Goal: Task Accomplishment & Management: Use online tool/utility

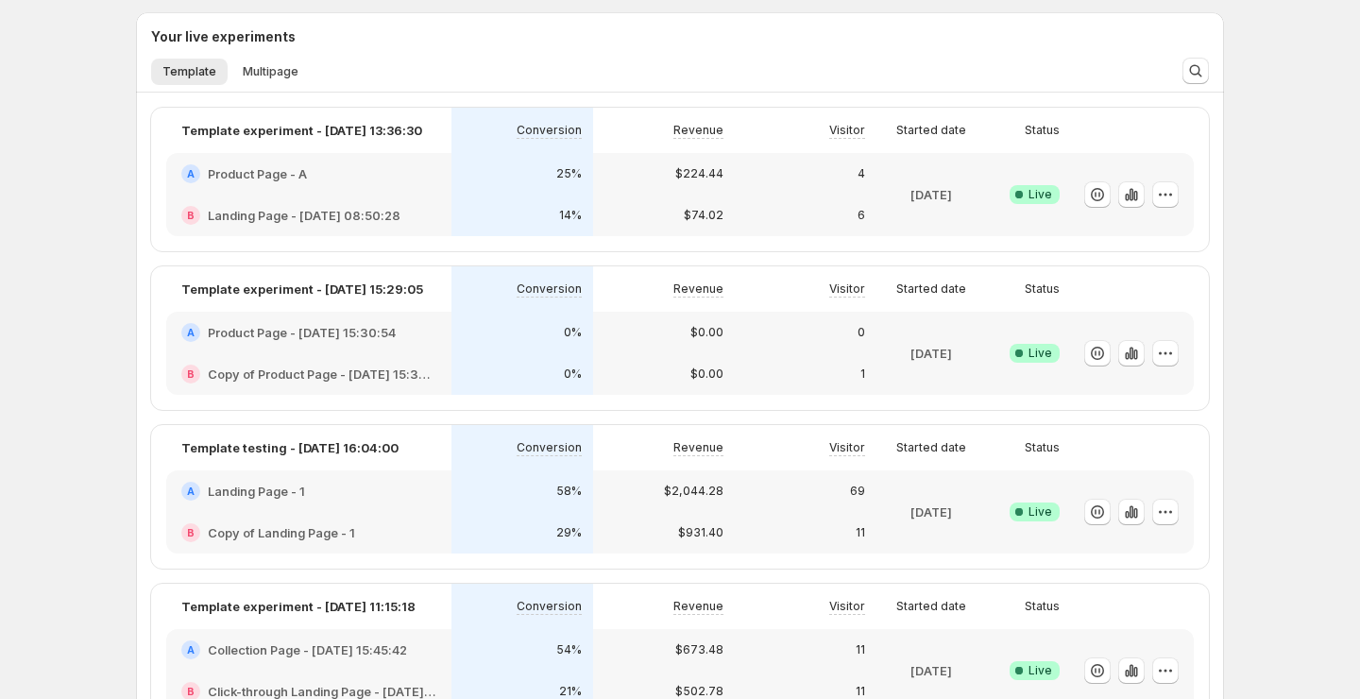
scroll to position [300, 0]
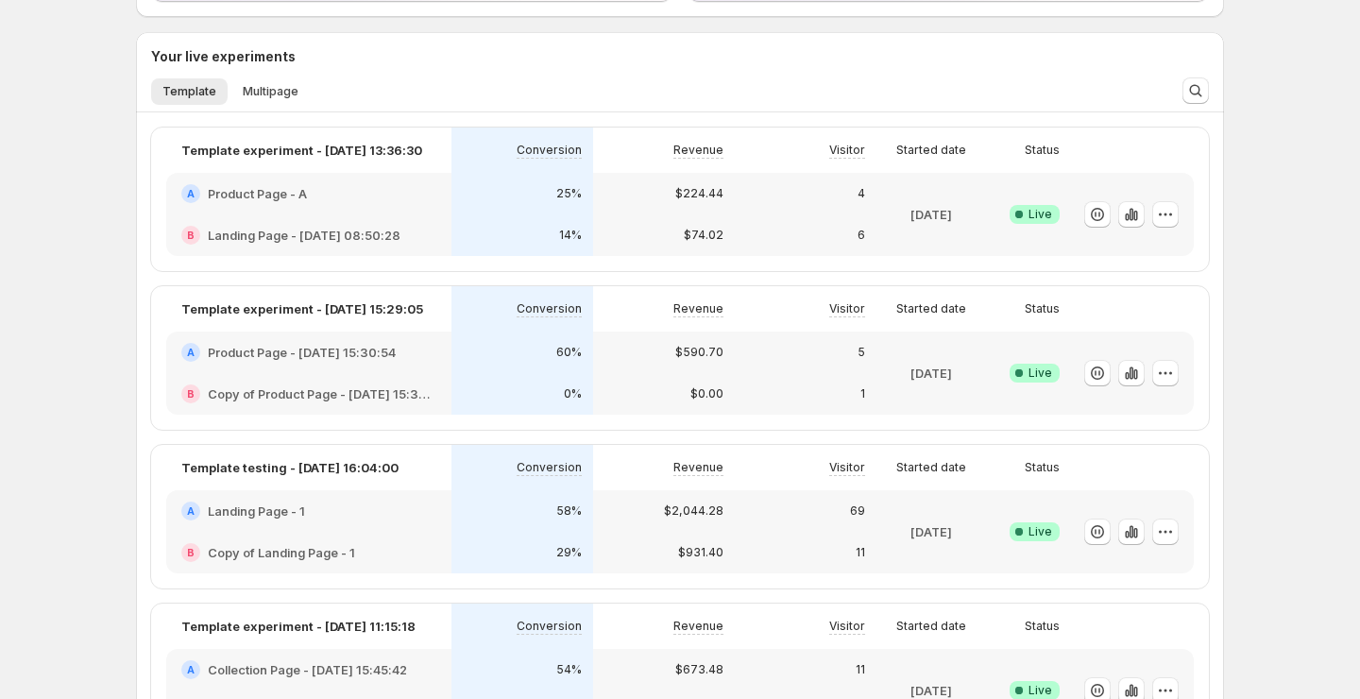
click at [675, 243] on div "$74.02" at bounding box center [664, 235] width 119 height 19
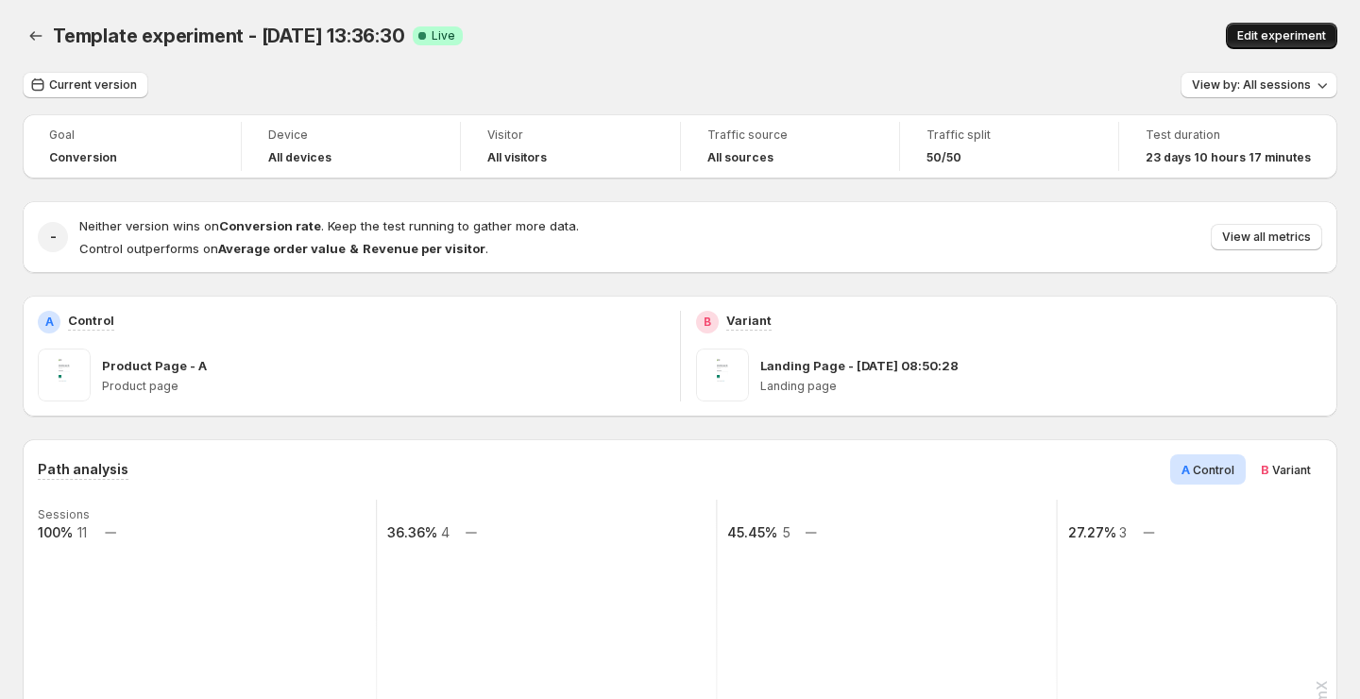
click at [1254, 34] on span "Edit experiment" at bounding box center [1282, 35] width 89 height 15
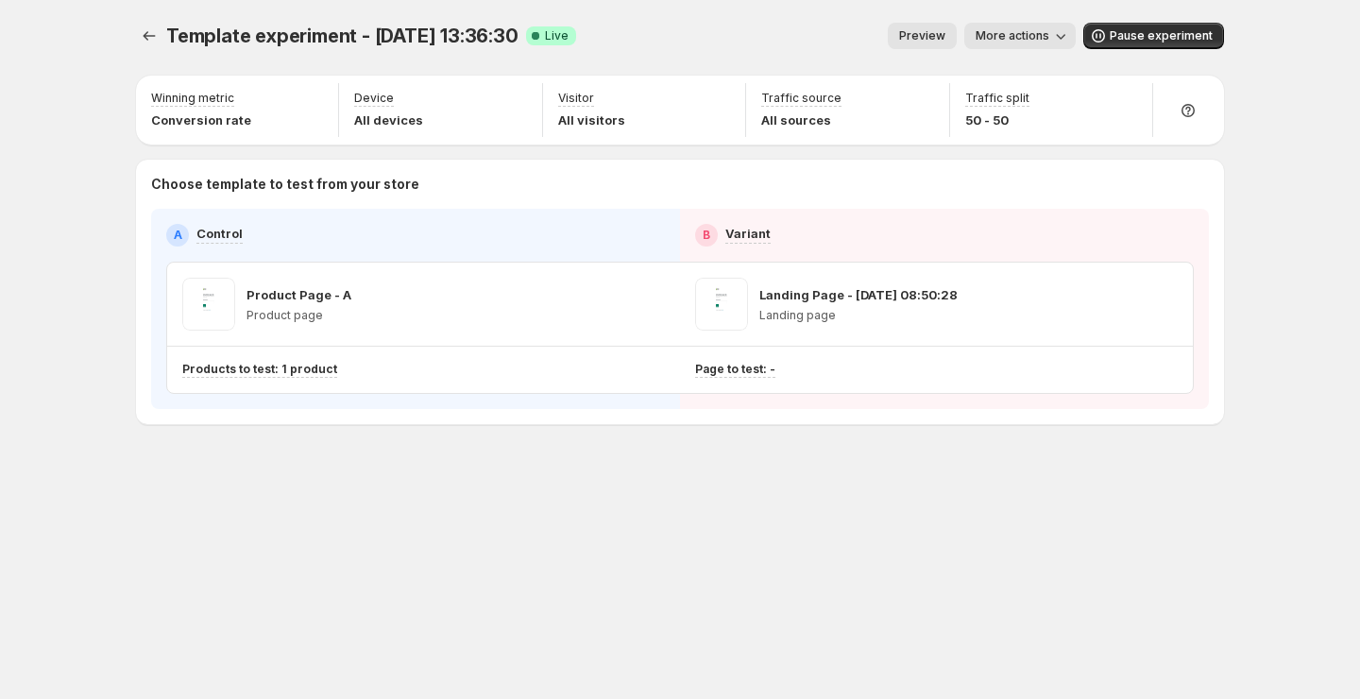
click at [924, 27] on button "Preview" at bounding box center [922, 36] width 69 height 26
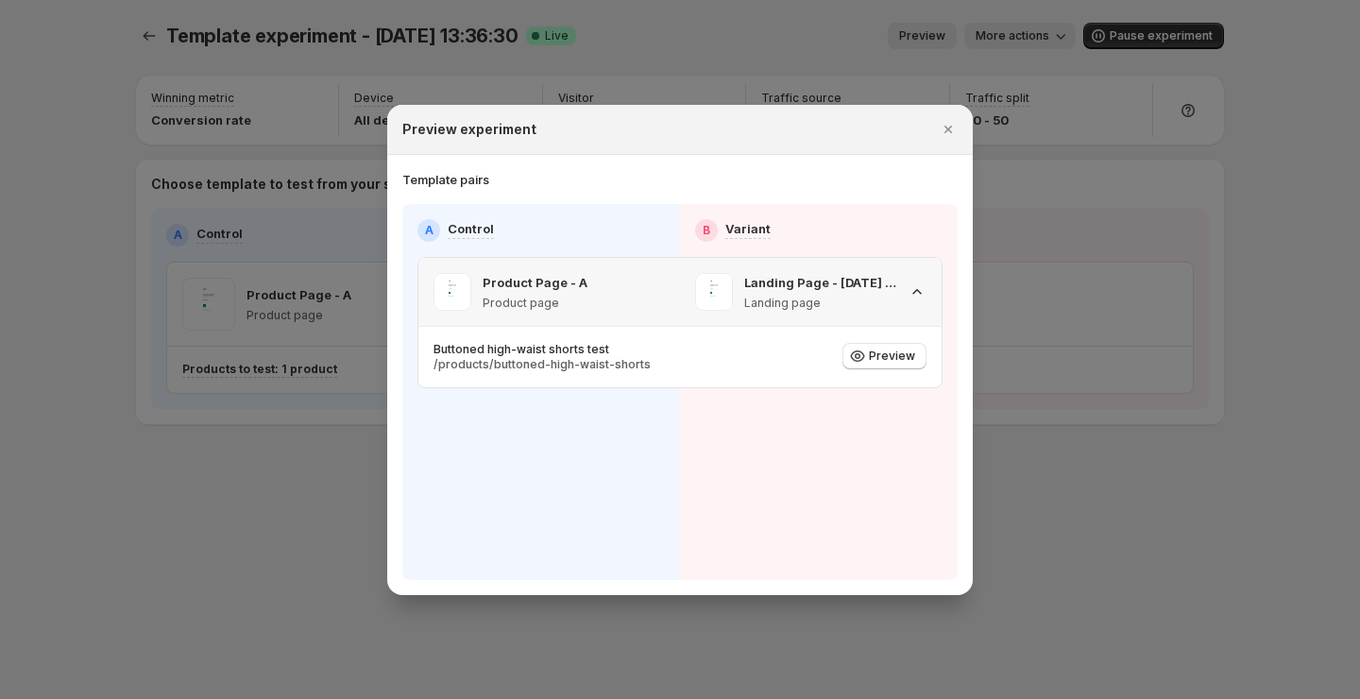
click at [905, 295] on div "Landing Page - [DATE] 08:50:28 Landing page" at bounding box center [810, 292] width 231 height 38
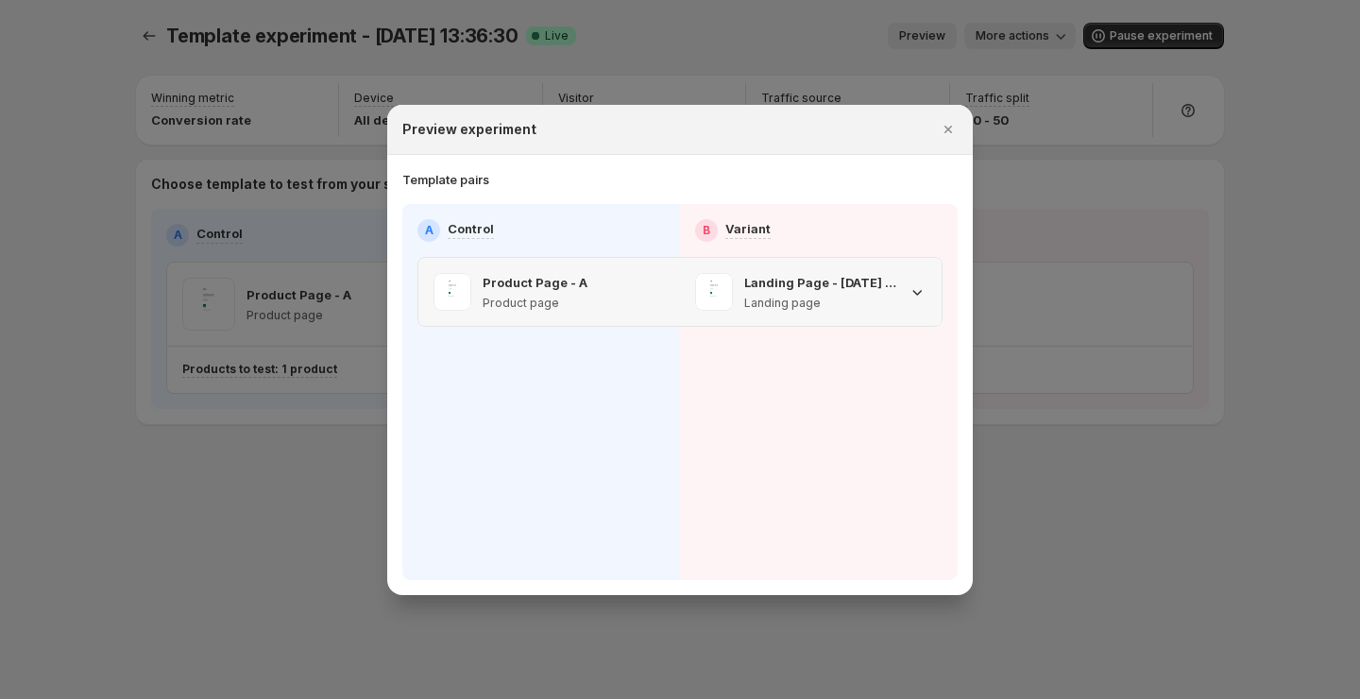
click at [909, 293] on icon ":r5r:" at bounding box center [917, 291] width 19 height 19
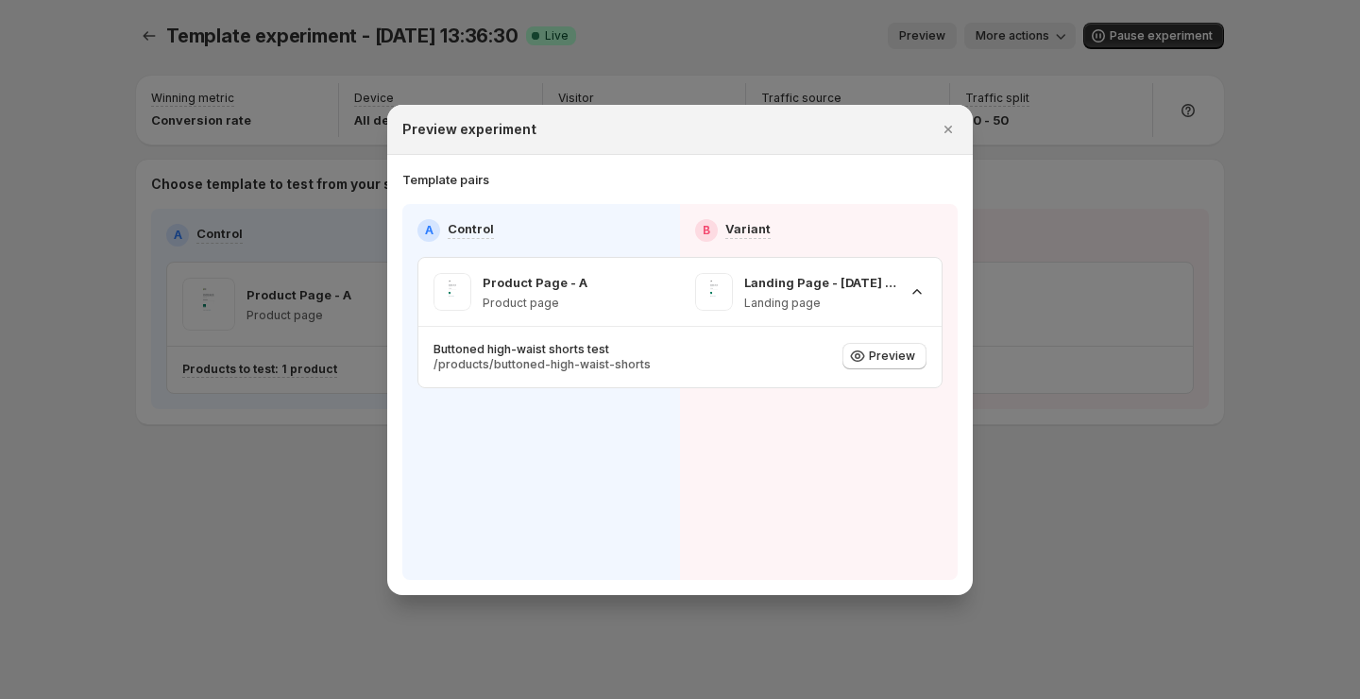
click at [1088, 470] on div at bounding box center [680, 349] width 1360 height 699
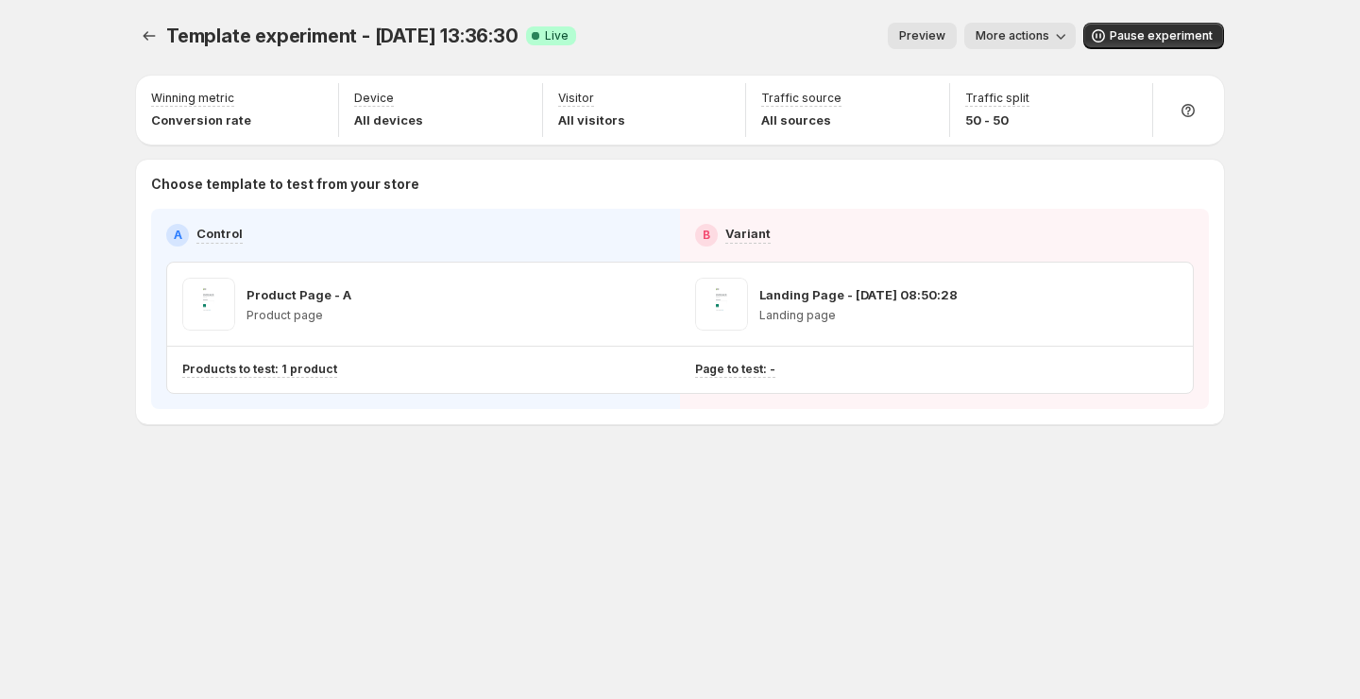
click at [1033, 38] on span "More actions" at bounding box center [1013, 35] width 74 height 15
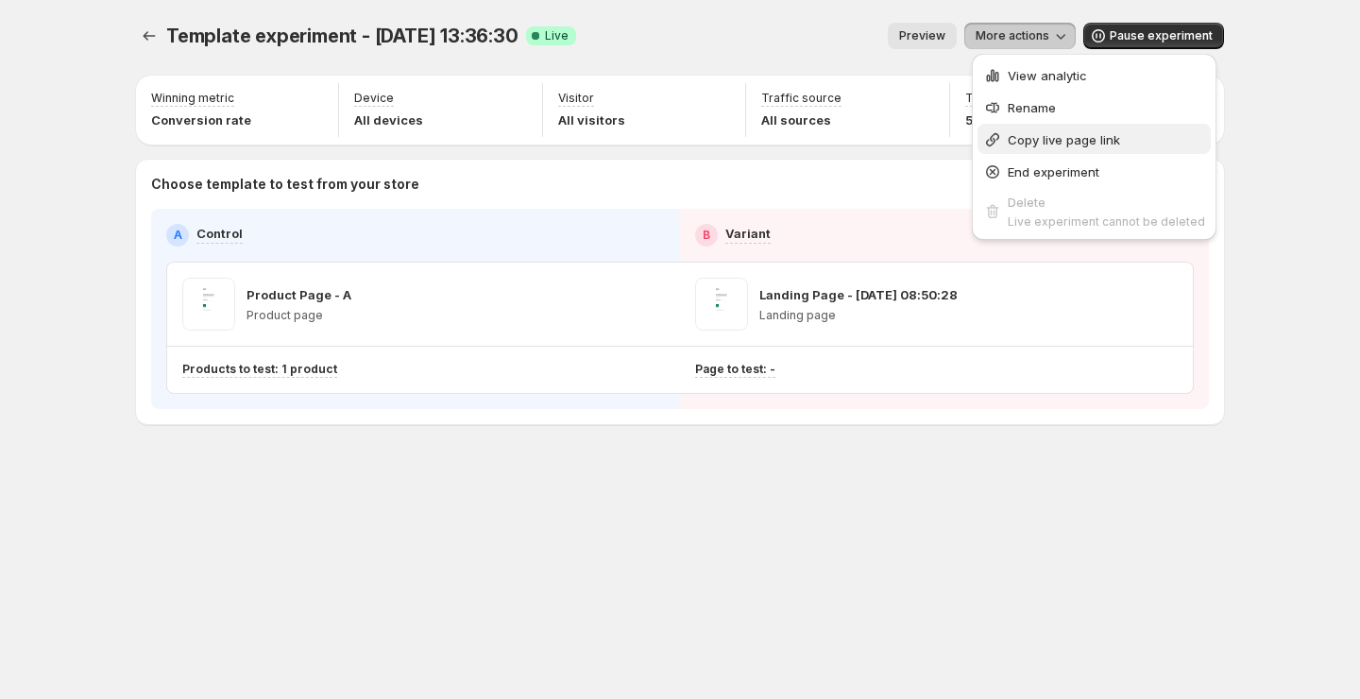
click at [1061, 136] on span "Copy live page link" at bounding box center [1064, 139] width 112 height 15
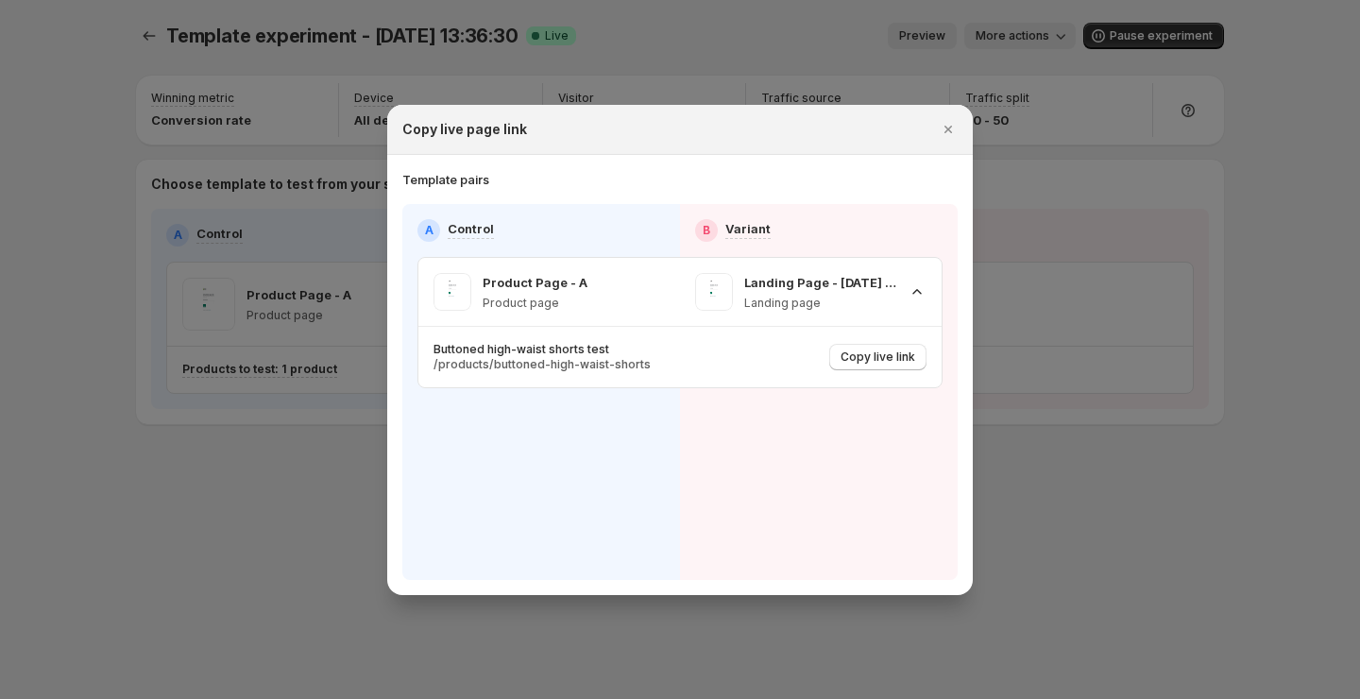
click at [925, 178] on div "Template pairs" at bounding box center [679, 179] width 555 height 19
click at [917, 300] on icon ":r68:" at bounding box center [917, 291] width 19 height 19
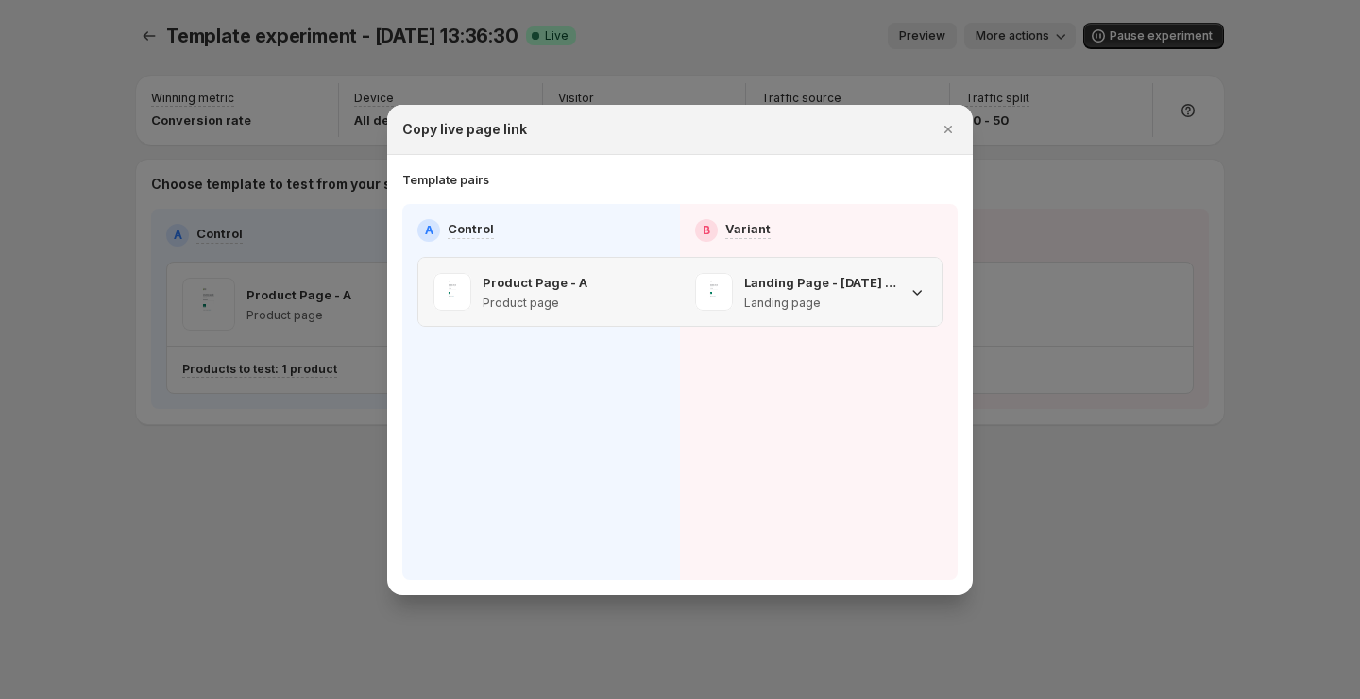
click at [917, 299] on icon ":r68:" at bounding box center [917, 291] width 19 height 19
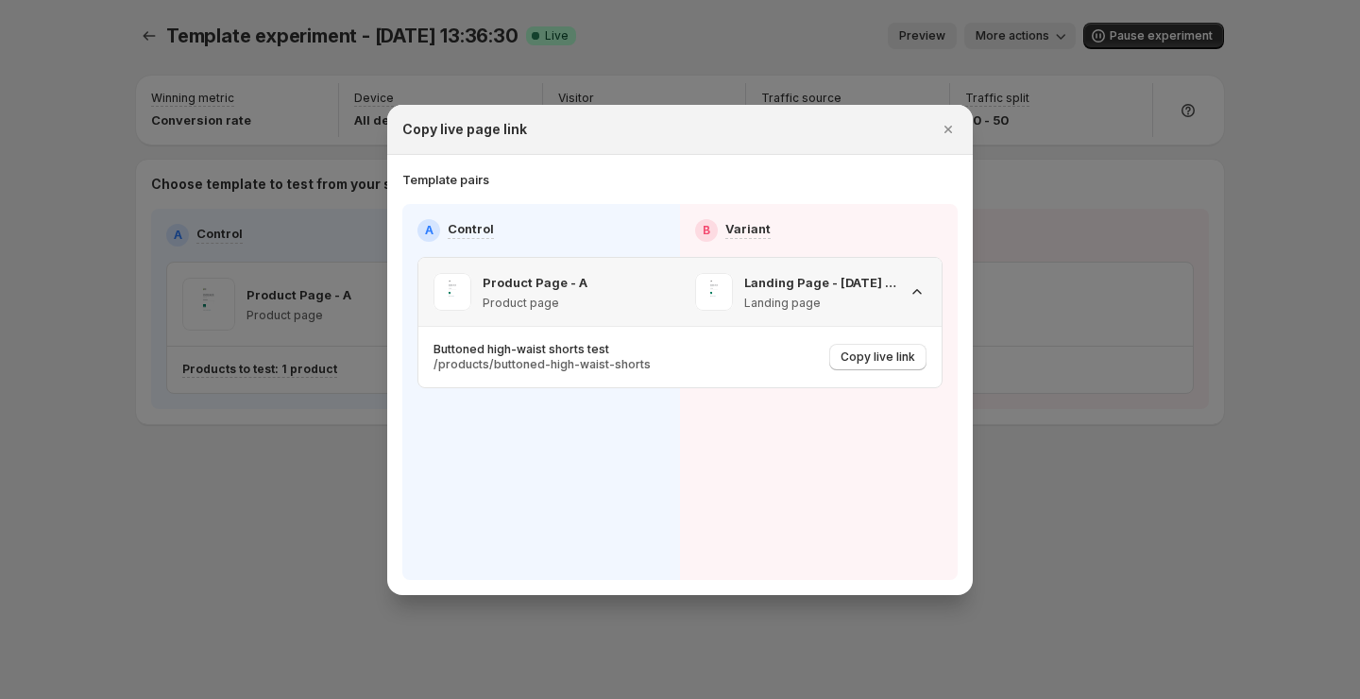
click at [918, 299] on icon ":r68:" at bounding box center [917, 291] width 19 height 19
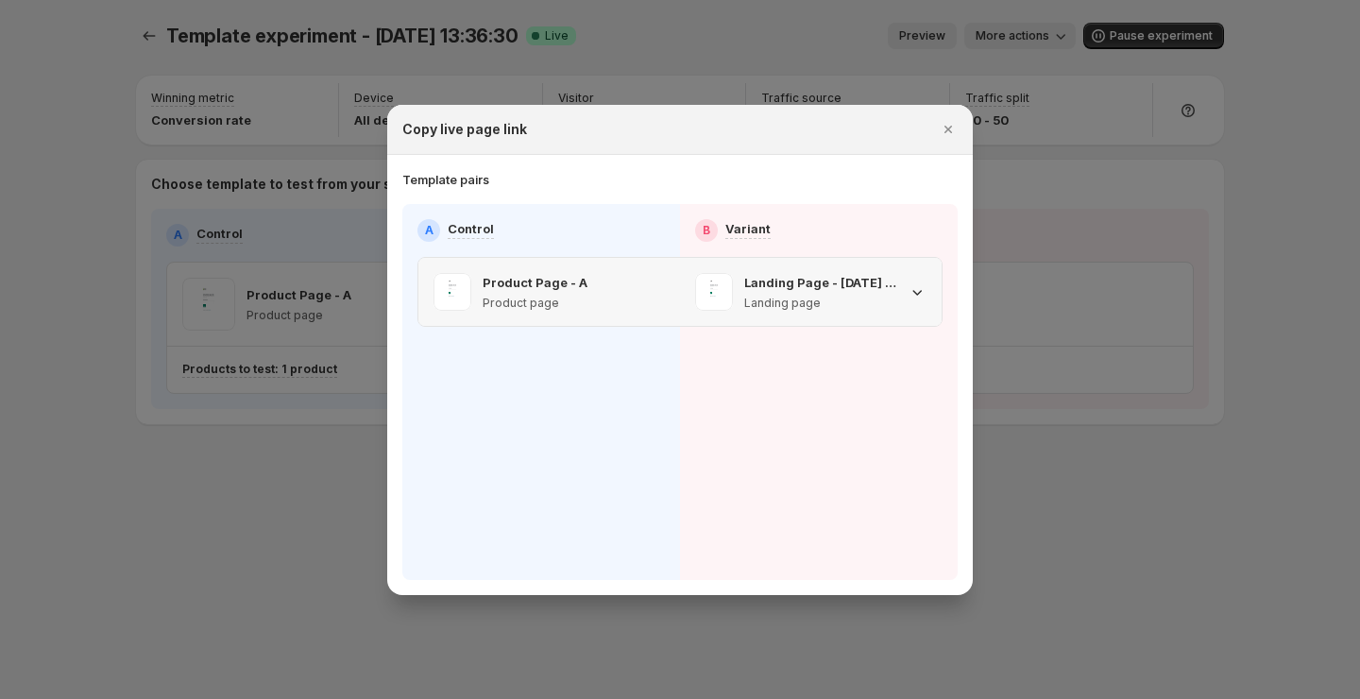
click at [919, 299] on icon ":r68:" at bounding box center [917, 291] width 19 height 19
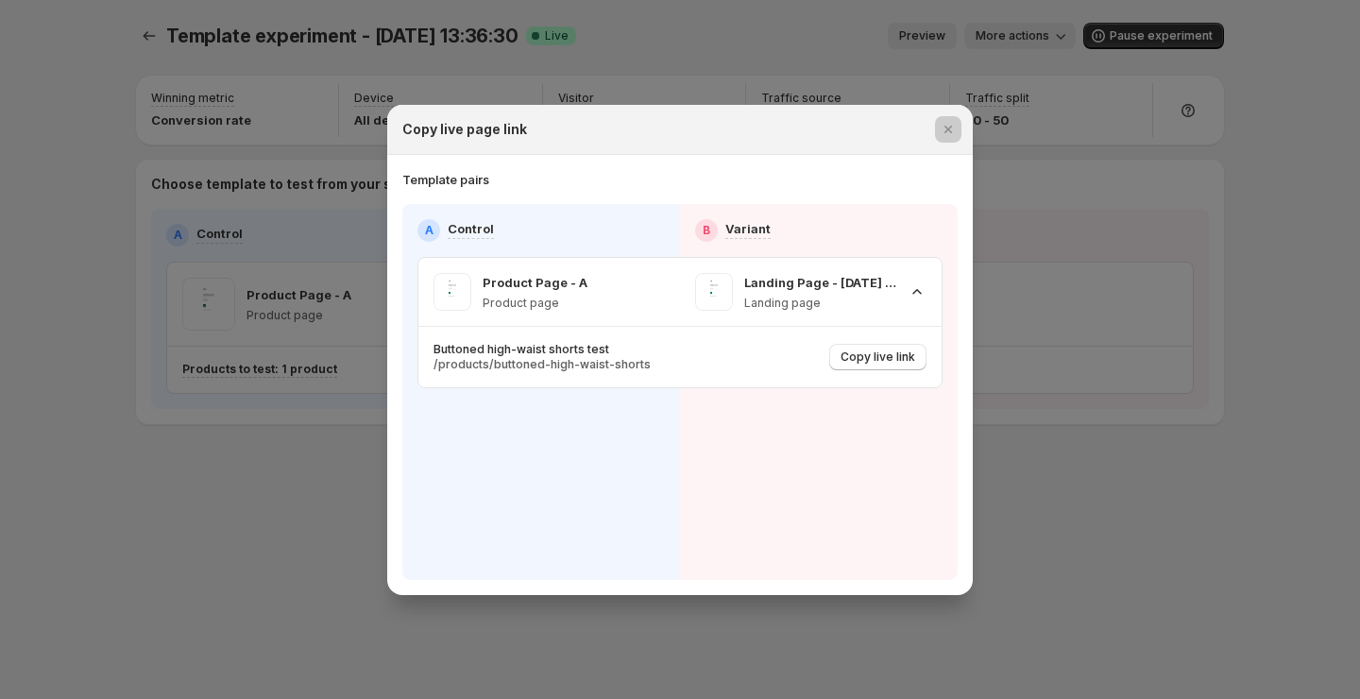
click at [1105, 456] on div at bounding box center [680, 349] width 1360 height 699
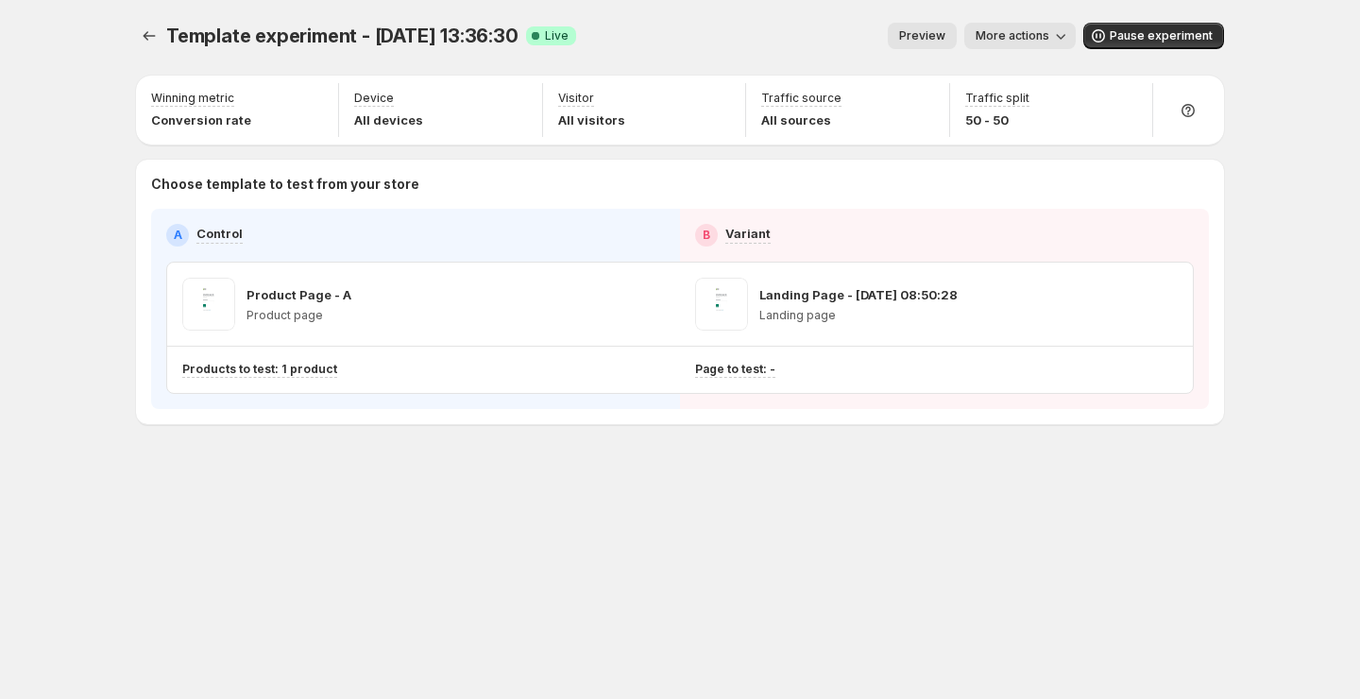
click at [1037, 26] on button "More actions" at bounding box center [1020, 36] width 111 height 26
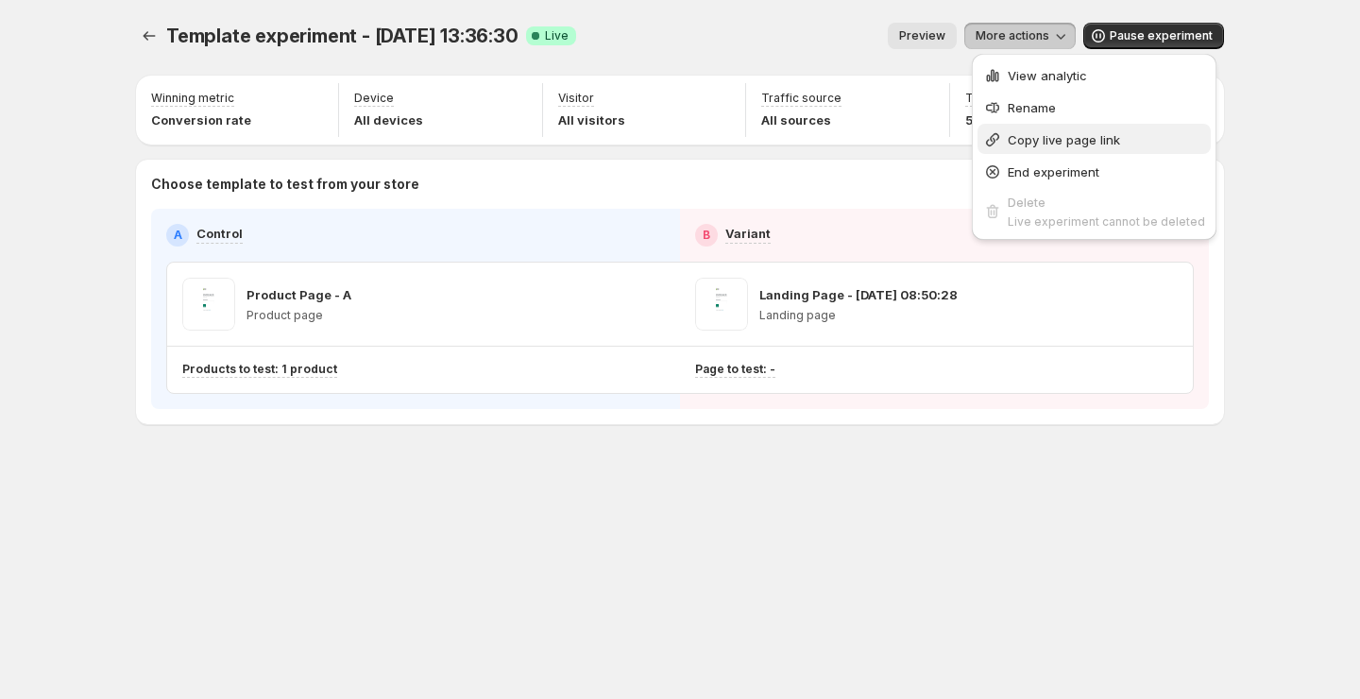
click at [1018, 136] on span "Copy live page link" at bounding box center [1064, 139] width 112 height 15
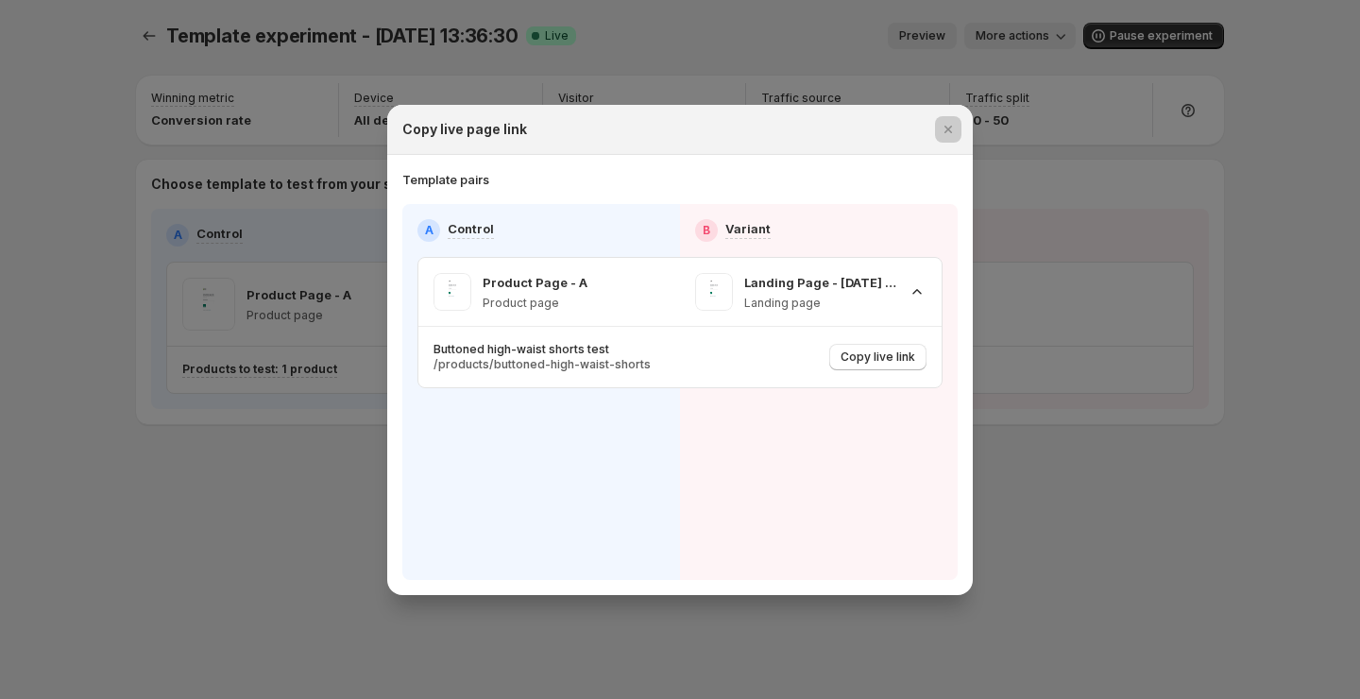
click at [1122, 346] on div at bounding box center [680, 349] width 1360 height 699
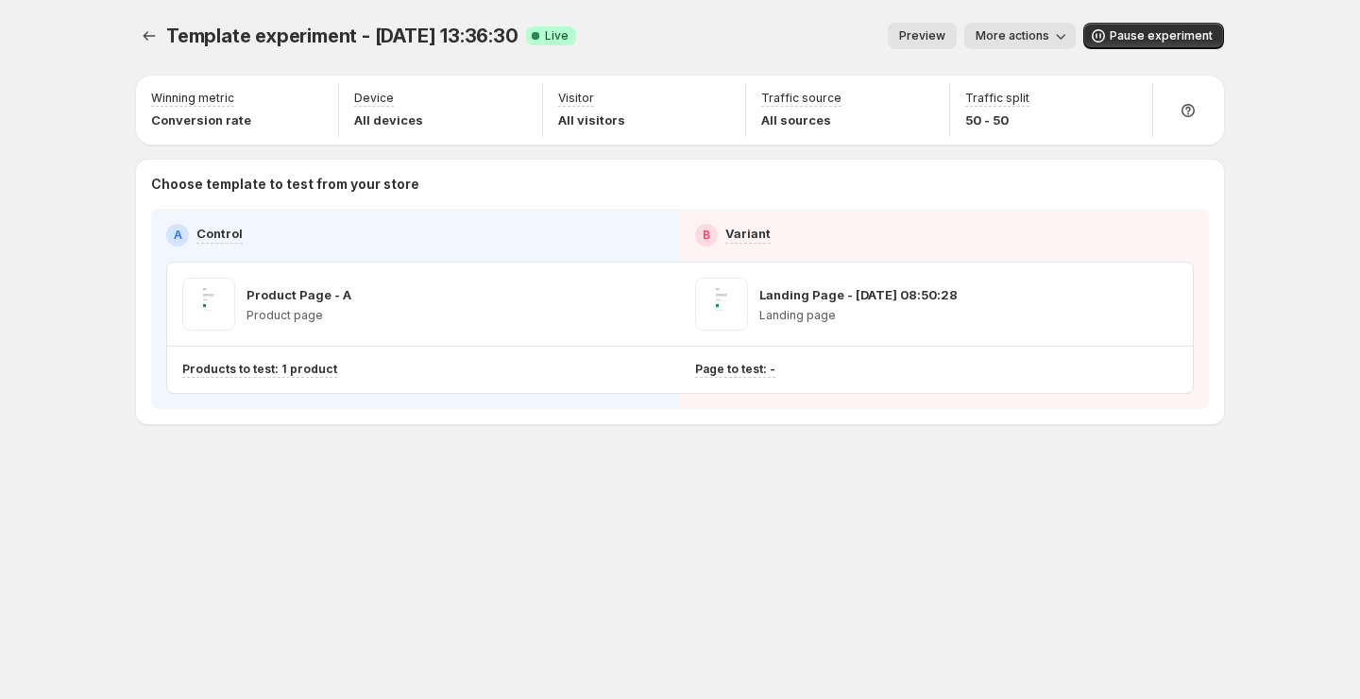
click at [1030, 37] on span "More actions" at bounding box center [1013, 35] width 74 height 15
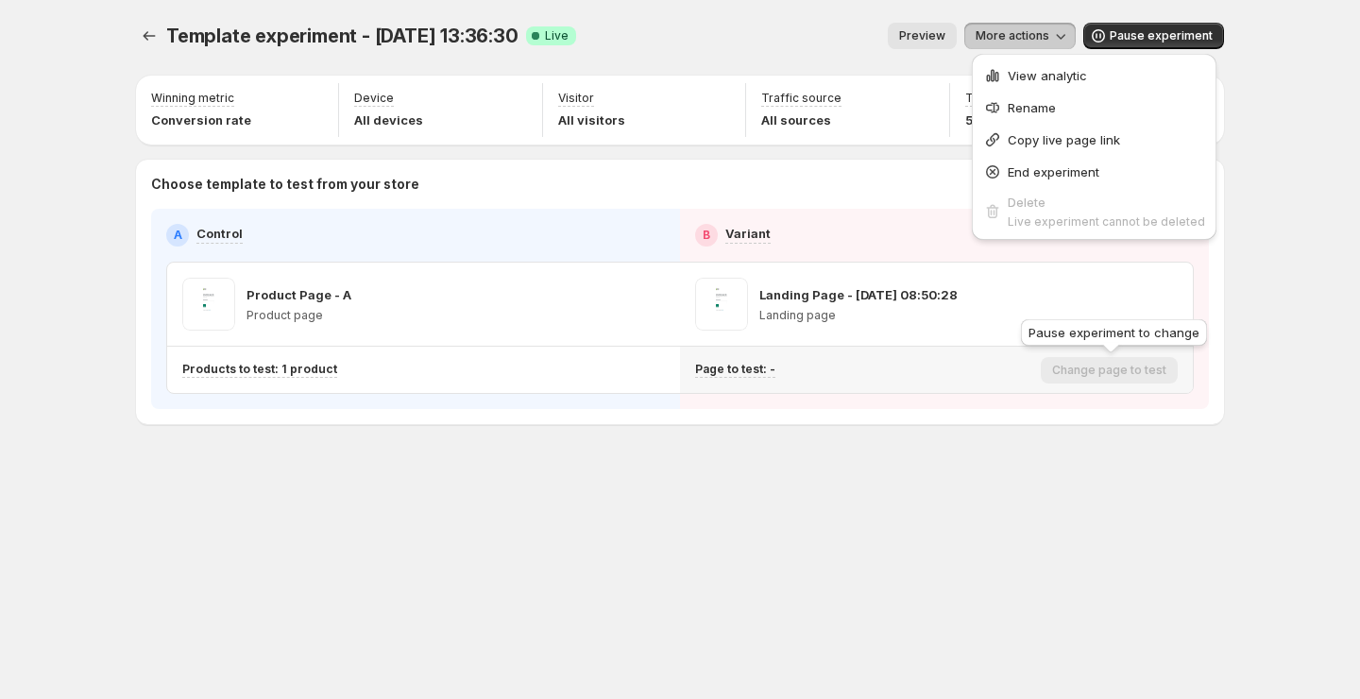
click at [1122, 375] on div "Change page to test" at bounding box center [1109, 370] width 137 height 26
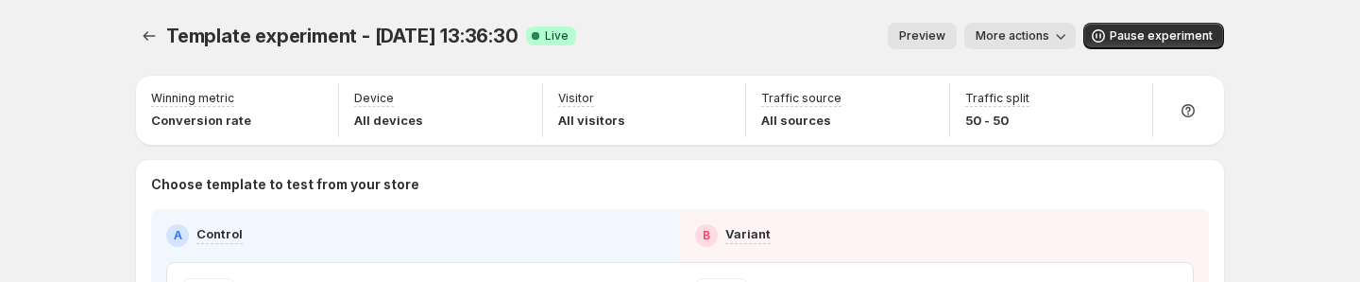
click at [928, 26] on button "Preview" at bounding box center [922, 36] width 69 height 26
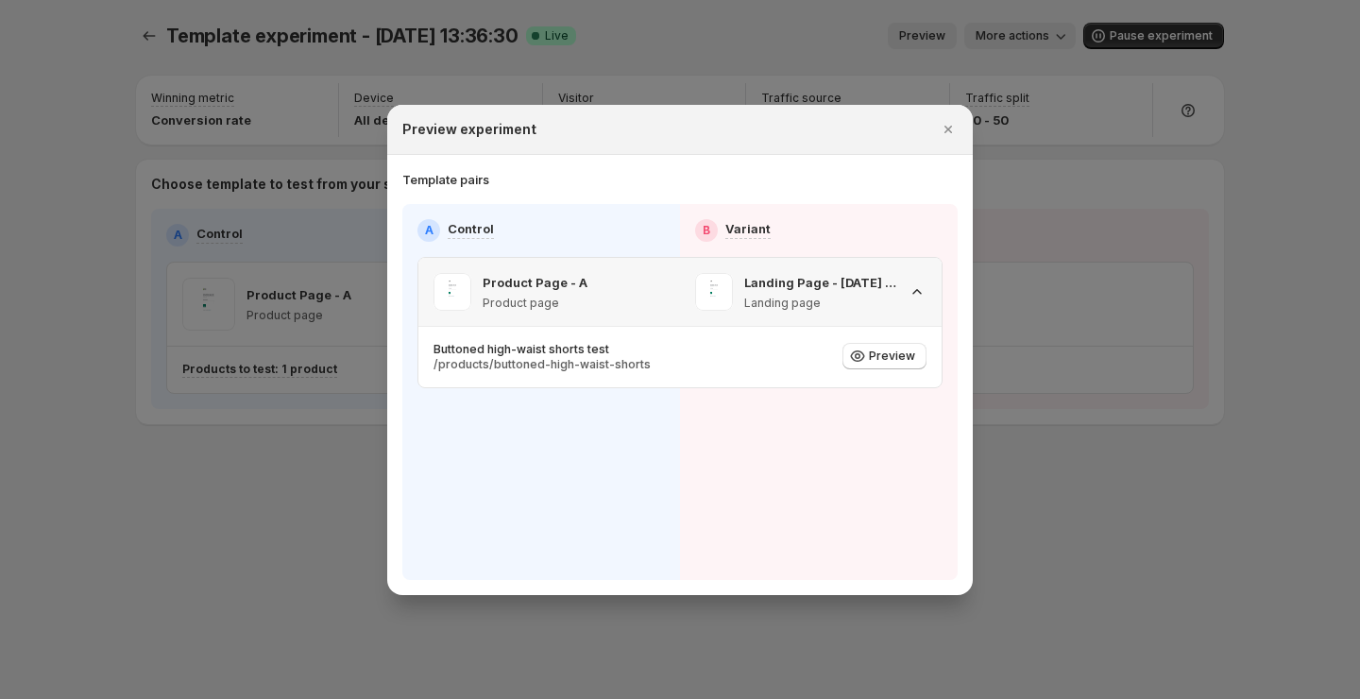
click at [423, 324] on div "Product Page - A Product page" at bounding box center [550, 292] width 262 height 68
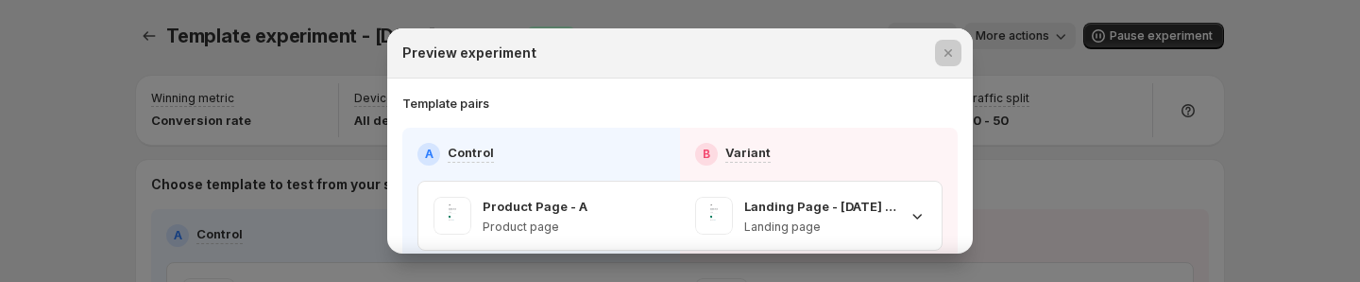
click at [1028, 99] on div at bounding box center [680, 141] width 1360 height 282
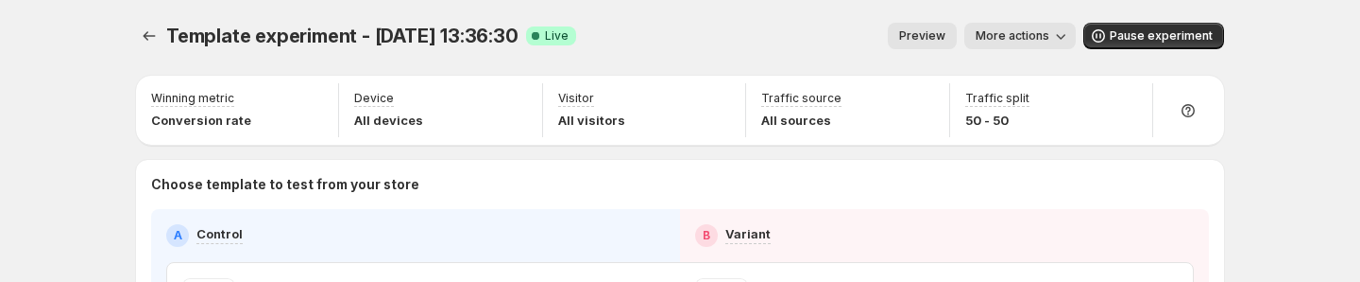
click at [1001, 32] on span "More actions" at bounding box center [1013, 35] width 74 height 15
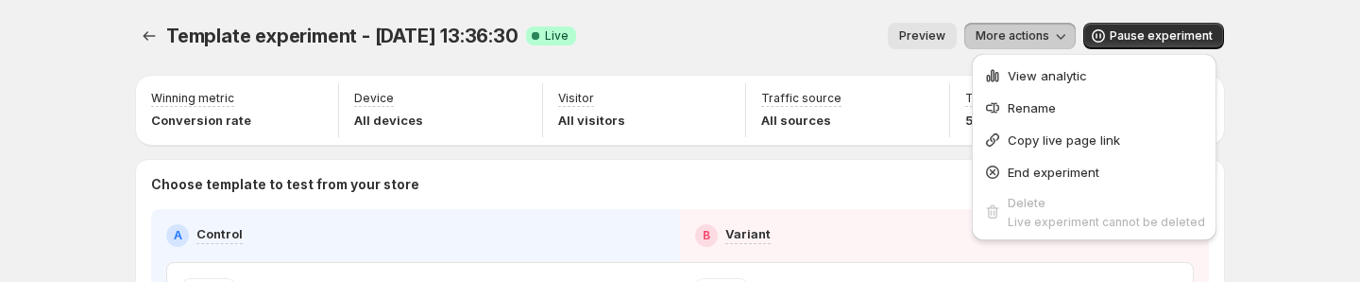
click at [927, 34] on span "Preview" at bounding box center [922, 35] width 46 height 15
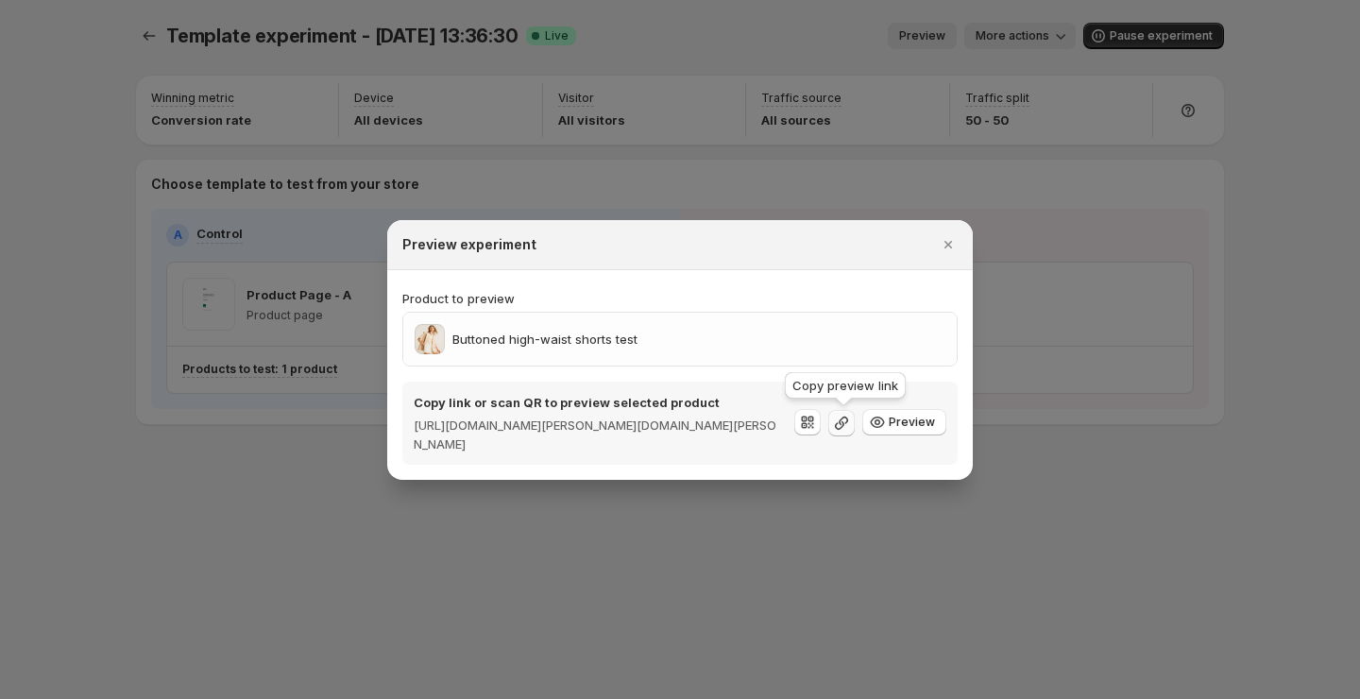
click at [843, 424] on icon ":r89:" at bounding box center [841, 423] width 19 height 19
click at [813, 423] on icon ":r89:" at bounding box center [807, 422] width 19 height 19
click at [1118, 354] on div at bounding box center [680, 349] width 1360 height 699
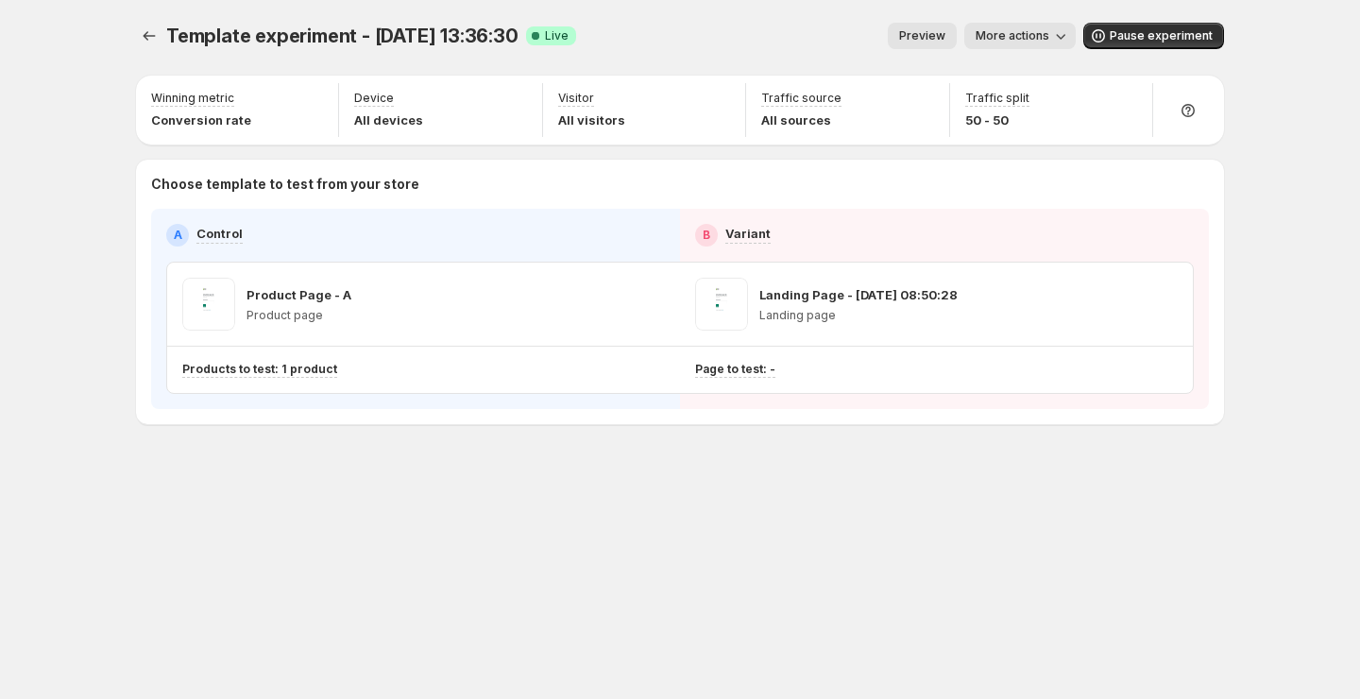
click at [1046, 47] on button "More actions" at bounding box center [1020, 36] width 111 height 26
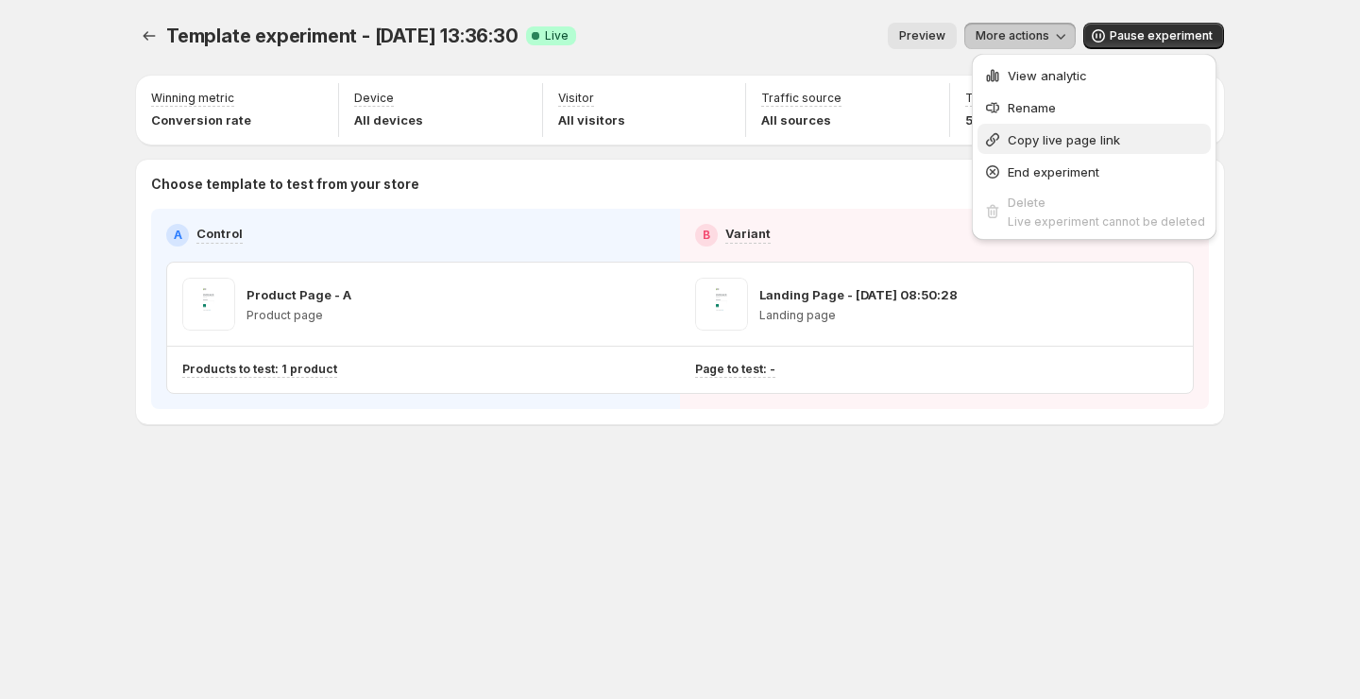
click at [1043, 150] on button "Copy live page link" at bounding box center [1094, 139] width 233 height 30
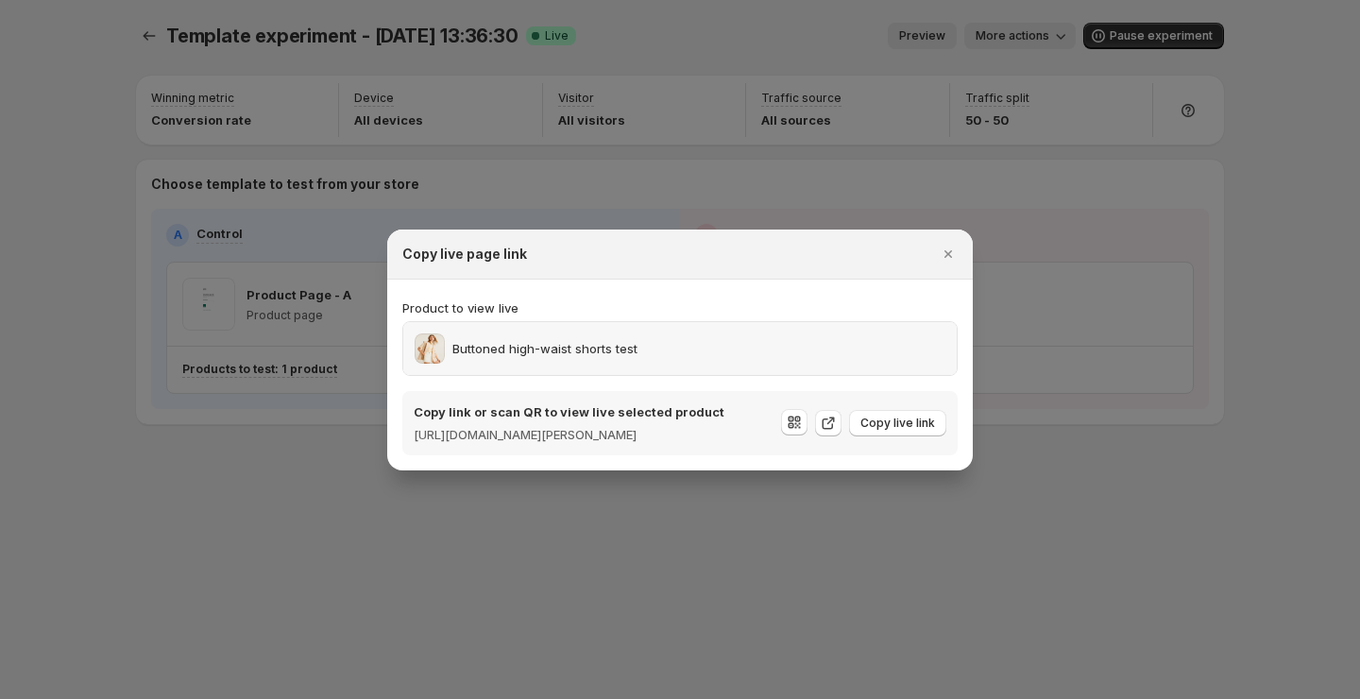
click at [725, 351] on div "Buttoned high-waist shorts test" at bounding box center [680, 348] width 531 height 30
click at [897, 427] on span "Copy live link" at bounding box center [898, 423] width 75 height 15
click at [947, 250] on icon "Close" at bounding box center [949, 254] width 8 height 8
